Goal: Task Accomplishment & Management: Use online tool/utility

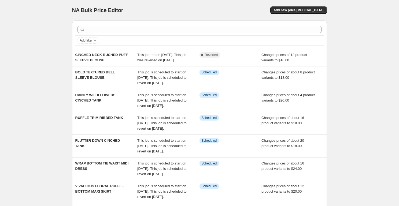
click at [300, 6] on div "NA Bulk Price Editor. This page is ready NA Bulk Price Editor Add new price [ME…" at bounding box center [199, 10] width 255 height 20
click at [298, 10] on span "Add new price [MEDICAL_DATA]" at bounding box center [298, 10] width 50 height 4
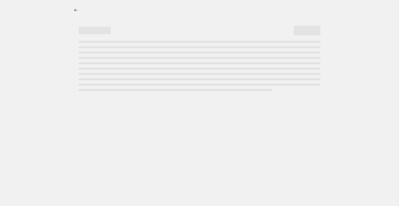
select select "percentage"
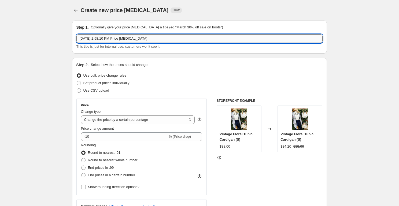
click at [186, 38] on input "[DATE] 2:58:10 PM Price [MEDICAL_DATA]" at bounding box center [199, 38] width 246 height 9
type input "$30 sweaters + cardigans"
click at [157, 120] on select "Change the price to a certain amount Change the price by a certain amount Chang…" at bounding box center [138, 120] width 114 height 9
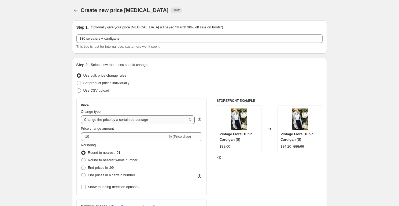
select select "to"
click at [81, 116] on select "Change the price to a certain amount Change the price by a certain amount Chang…" at bounding box center [138, 120] width 114 height 9
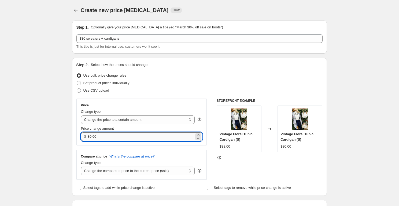
click at [116, 138] on input "80.00" at bounding box center [141, 136] width 106 height 9
type input "30.00"
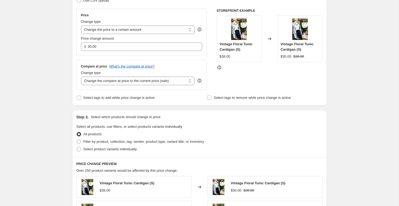
scroll to position [94, 0]
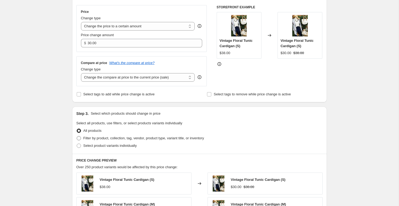
click at [83, 139] on span "Filter by product, collection, tag, vendor, product type, variant title, or inv…" at bounding box center [143, 138] width 121 height 4
click at [77, 136] on input "Filter by product, collection, tag, vendor, product type, variant title, or inv…" at bounding box center [77, 136] width 0 height 0
radio input "true"
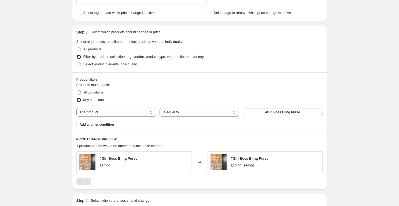
scroll to position [183, 0]
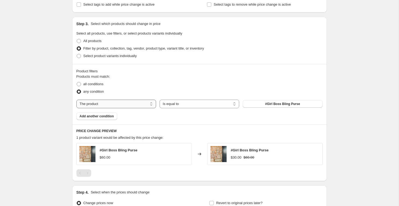
click at [136, 105] on select "The product The product's collection The product's tag The product's vendor The…" at bounding box center [116, 104] width 80 height 9
select select "collection"
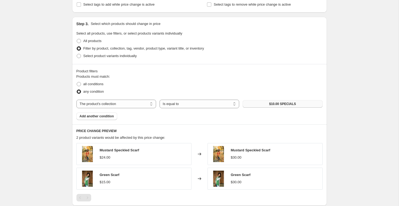
click at [275, 103] on span "$10.00 SPECIALS" at bounding box center [282, 104] width 27 height 4
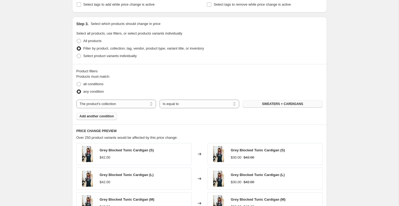
click at [101, 115] on span "Add another condition" at bounding box center [97, 116] width 34 height 4
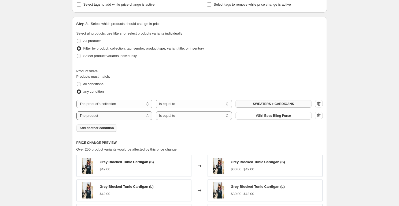
click at [134, 117] on select "The product The product's collection The product's tag The product's vendor The…" at bounding box center [114, 116] width 76 height 9
select select "collection"
click at [263, 116] on span "$10.00 SPECIALS" at bounding box center [273, 116] width 27 height 4
click at [89, 129] on span "Add another condition" at bounding box center [97, 128] width 34 height 4
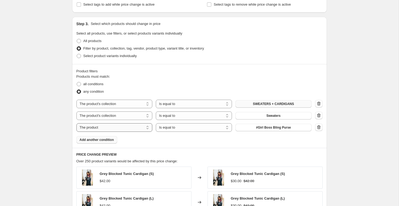
click at [126, 128] on select "The product The product's collection The product's tag The product's vendor The…" at bounding box center [114, 127] width 76 height 9
select select "collection"
click at [272, 127] on span "$10.00 SPECIALS" at bounding box center [273, 127] width 27 height 4
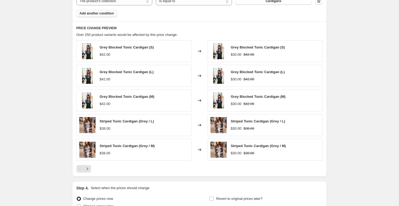
scroll to position [364, 0]
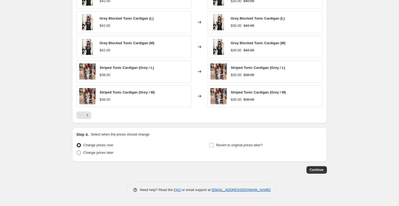
click at [113, 153] on span "Change prices later" at bounding box center [98, 153] width 30 height 4
click at [77, 151] on input "Change prices later" at bounding box center [77, 151] width 0 height 0
radio input "true"
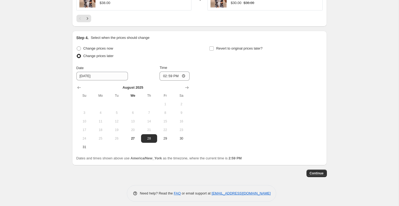
scroll to position [464, 0]
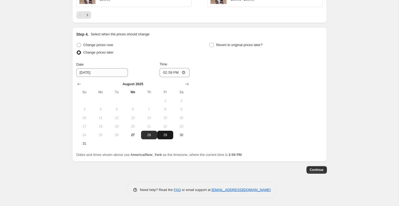
click at [163, 134] on span "29" at bounding box center [165, 135] width 12 height 4
type input "[DATE]"
click at [162, 72] on input "14:59" at bounding box center [175, 72] width 30 height 9
type input "00:00"
click at [233, 43] on span "Revert to original prices later?" at bounding box center [239, 45] width 46 height 4
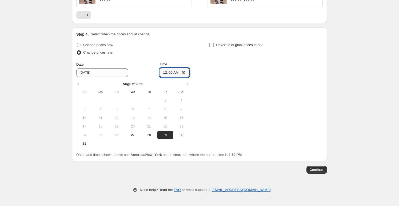
click at [214, 43] on input "Revert to original prices later?" at bounding box center [211, 45] width 4 height 4
checkbox input "true"
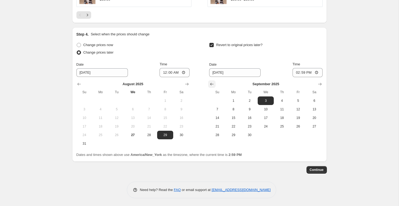
click at [213, 85] on icon "Show previous month, August 2025" at bounding box center [211, 83] width 5 height 5
click at [316, 137] on span "30" at bounding box center [314, 135] width 12 height 4
type input "[DATE]"
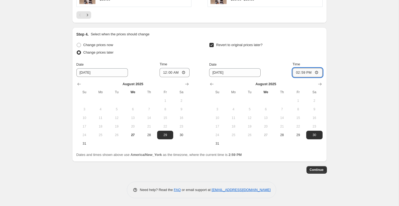
click at [296, 74] on input "14:59" at bounding box center [307, 72] width 30 height 9
type input "23:59"
click at [318, 170] on span "Continue" at bounding box center [317, 170] width 14 height 4
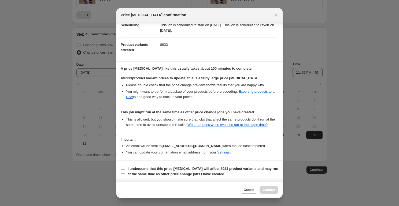
scroll to position [53, 0]
click at [176, 174] on b "I understand that this price [MEDICAL_DATA] will affect 8933 product variants a…" at bounding box center [203, 170] width 151 height 9
click at [125, 173] on input "I understand that this price [MEDICAL_DATA] will affect 8933 product variants a…" at bounding box center [123, 171] width 4 height 4
checkbox input "true"
click at [269, 189] on span "Confirm" at bounding box center [269, 190] width 12 height 4
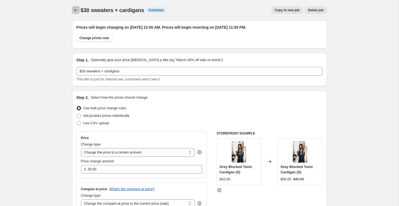
click at [77, 8] on icon "Price change jobs" at bounding box center [75, 10] width 5 height 5
